Goal: Transaction & Acquisition: Register for event/course

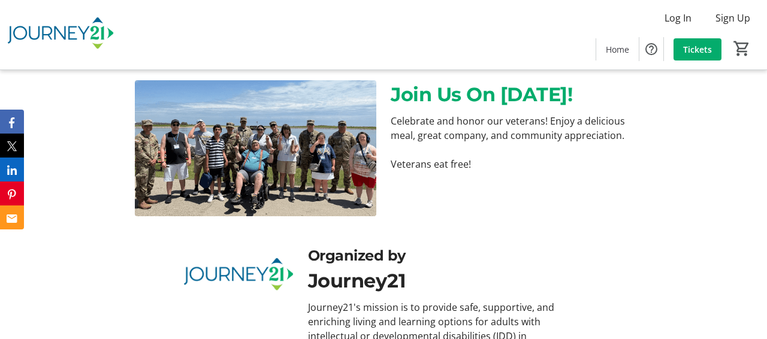
scroll to position [449, 0]
click at [700, 46] on span "Tickets" at bounding box center [697, 49] width 29 height 13
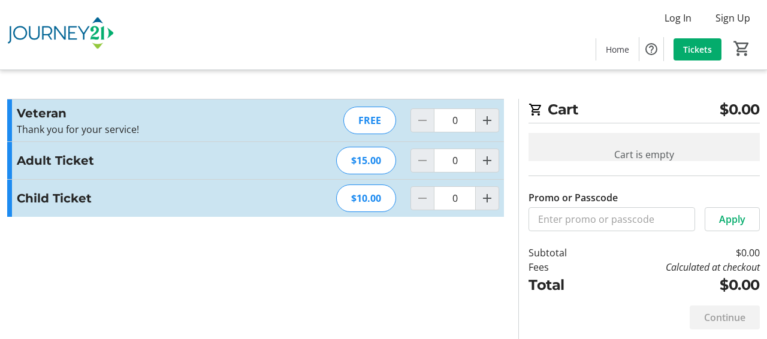
click at [380, 123] on div "FREE" at bounding box center [369, 121] width 53 height 28
click at [486, 119] on mat-icon "Increment by one" at bounding box center [487, 120] width 14 height 14
type input "1"
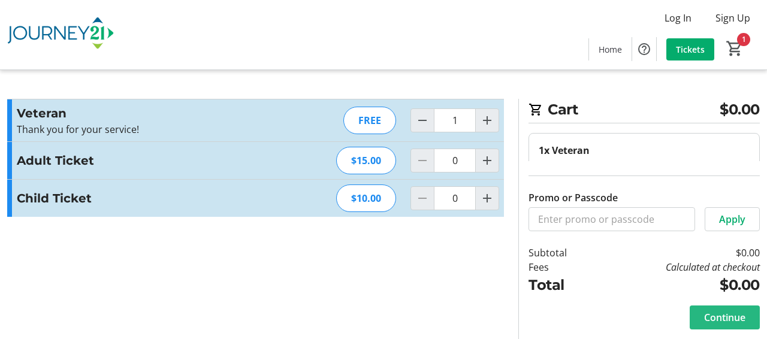
click at [734, 317] on span "Continue" at bounding box center [724, 317] width 41 height 14
